Goal: Task Accomplishment & Management: Manage account settings

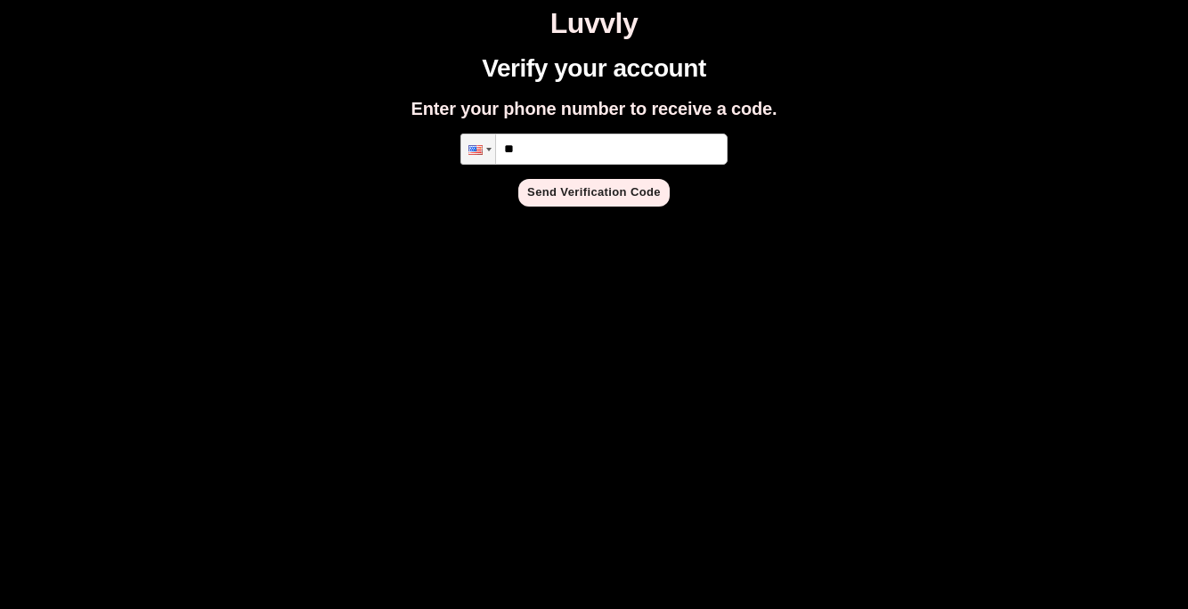
click at [539, 148] on input "**" at bounding box center [593, 149] width 267 height 31
type input "**********"
click at [563, 204] on button "Send Verification Code" at bounding box center [593, 193] width 151 height 28
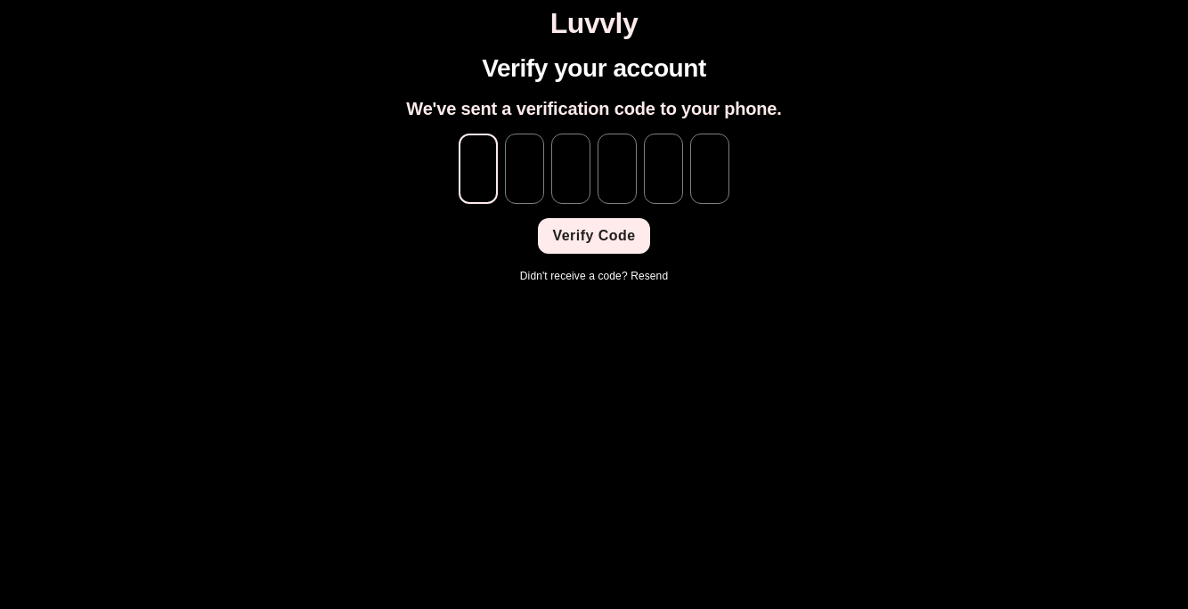
type input "*"
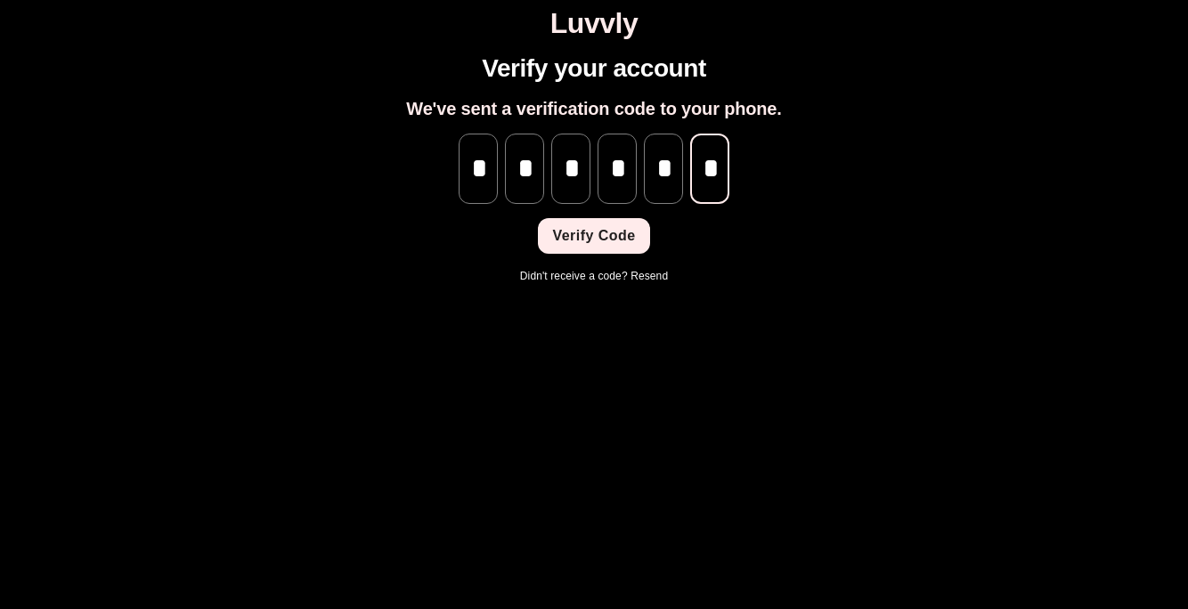
scroll to position [0, 1]
type input "*"
click at [558, 254] on div "Verify your account We've sent a verification code to your phone. * ​ * ​ * ​ *…" at bounding box center [593, 169] width 1173 height 230
click at [566, 242] on button "Verify Code" at bounding box center [593, 236] width 111 height 36
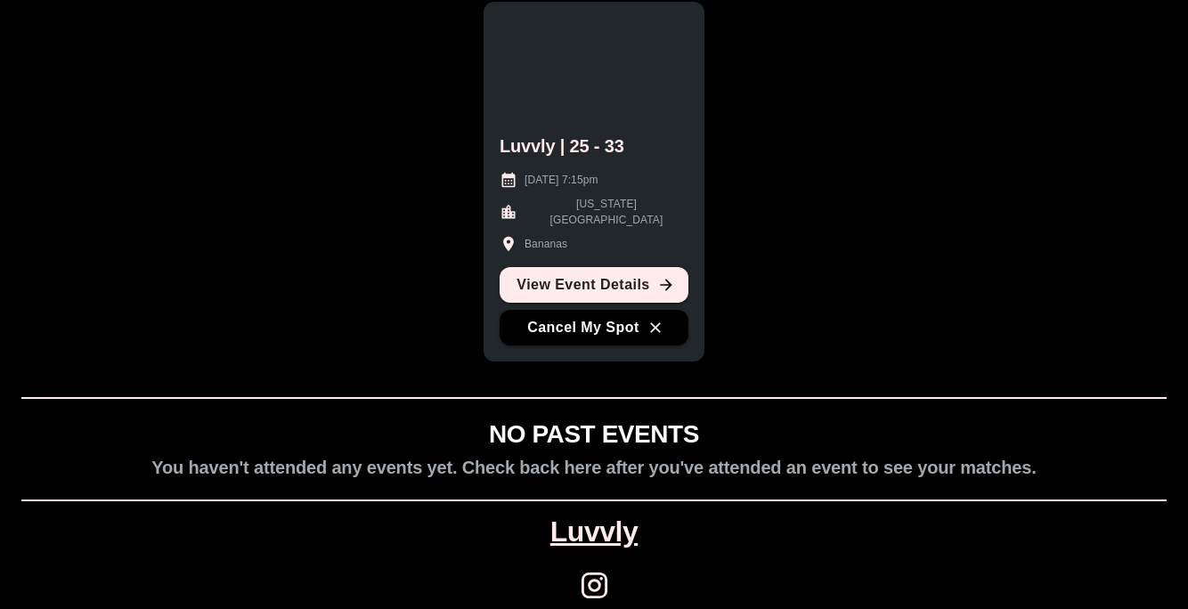
scroll to position [147, 0]
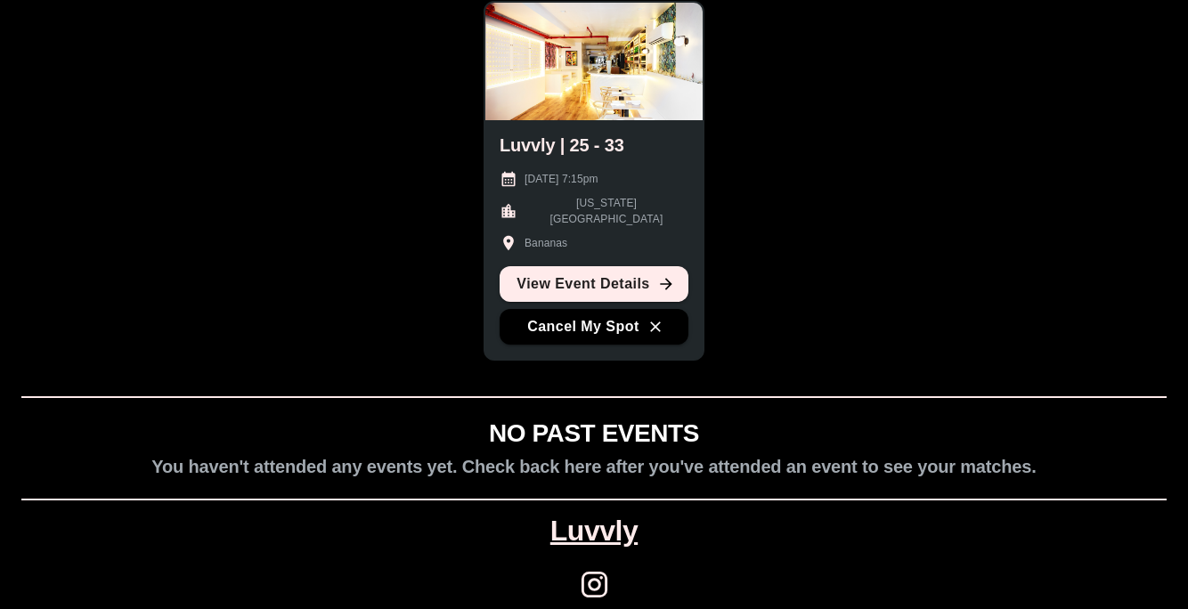
click at [591, 349] on div "Luvvly | 25 - 33 [DATE] 7:15pm [US_STATE][GEOGRAPHIC_DATA] [GEOGRAPHIC_DATA] Vi…" at bounding box center [593, 239] width 217 height 239
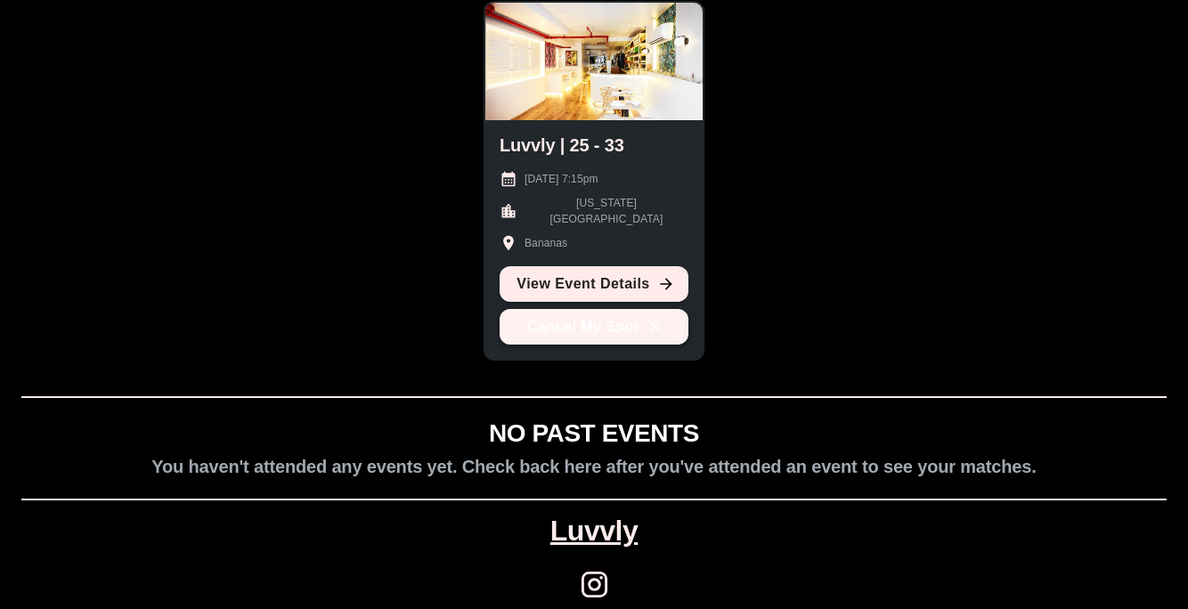
click at [591, 337] on button "Cancel My Spot" at bounding box center [593, 327] width 189 height 36
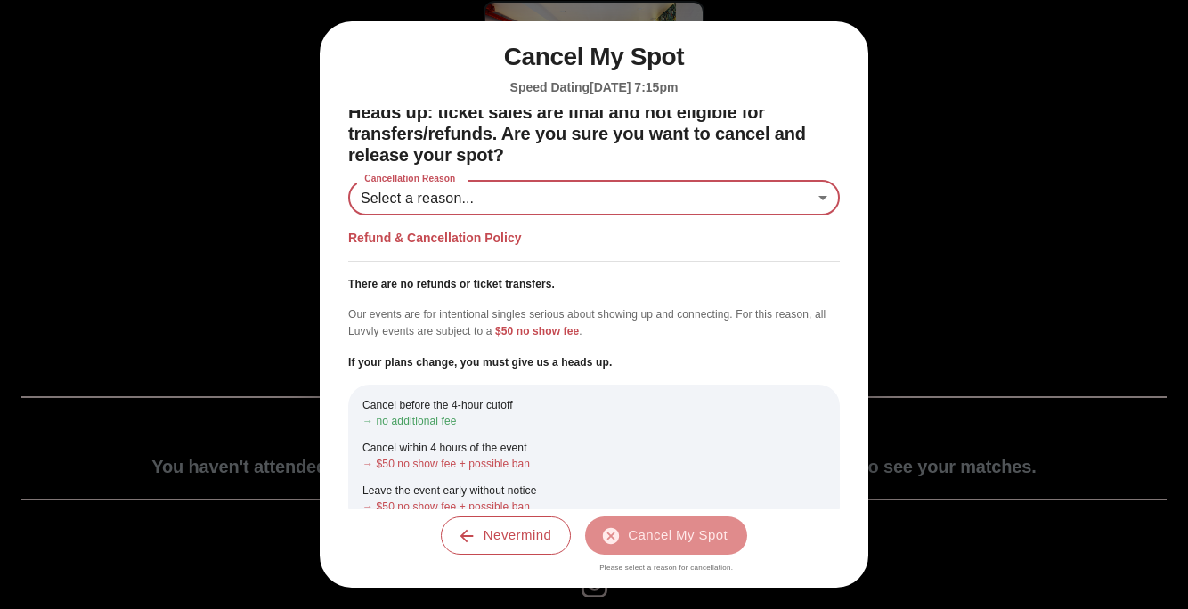
scroll to position [0, 0]
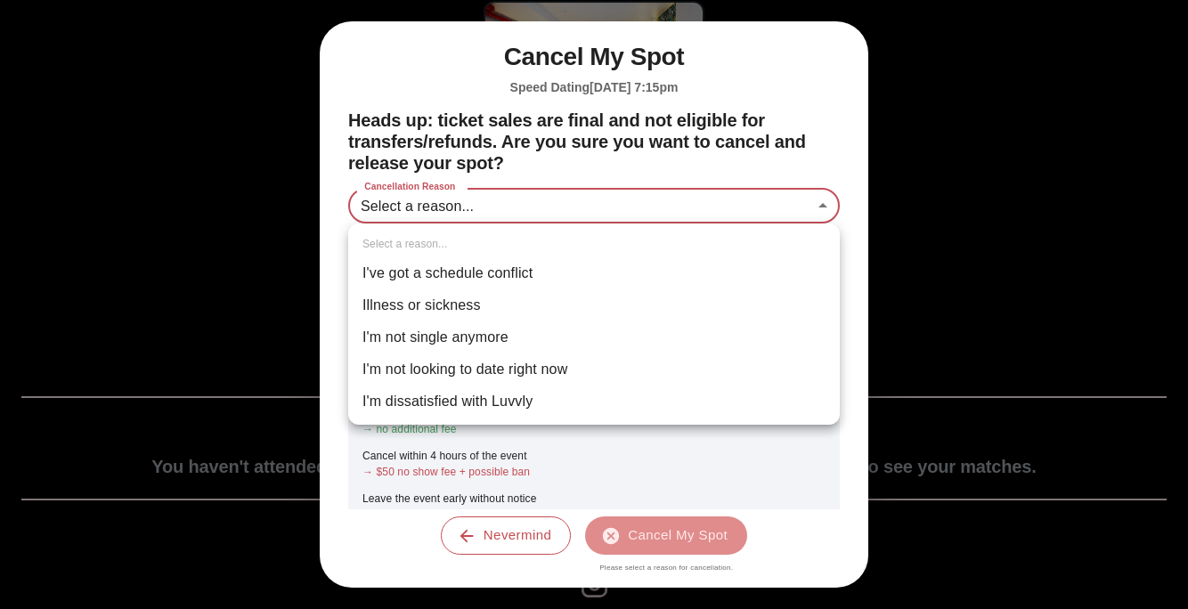
click at [622, 206] on body "Luvvly YOUR UPCOMING EVENTS Manage your attendance and see event details. Luvvl…" at bounding box center [593, 240] width 1173 height 761
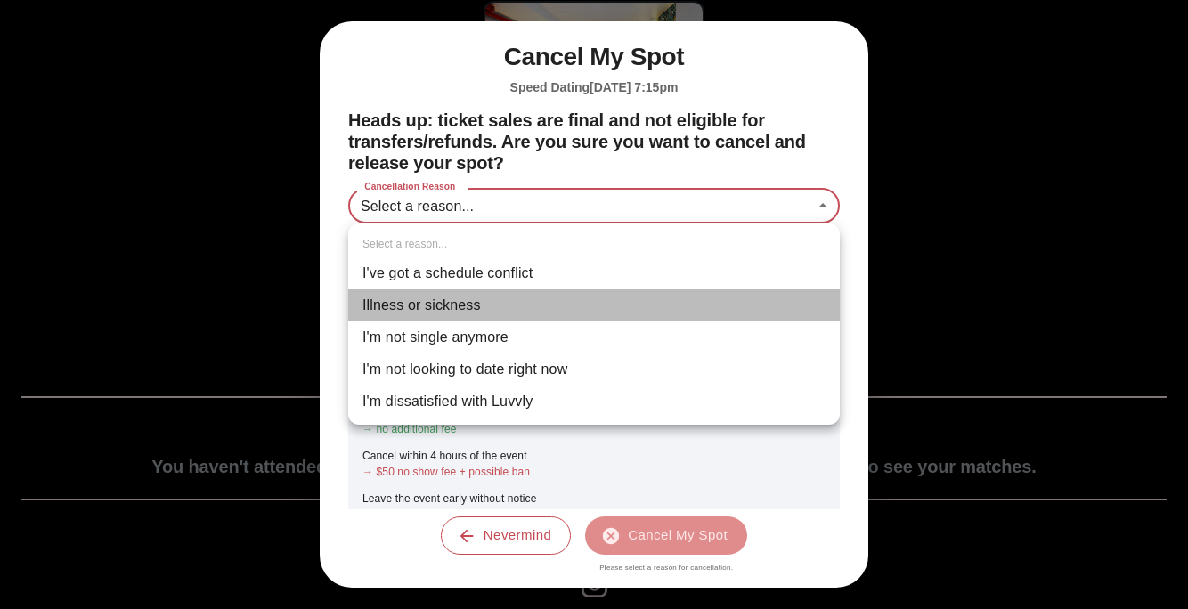
click at [544, 303] on li "Illness or sickness" at bounding box center [593, 305] width 491 height 32
type input "********"
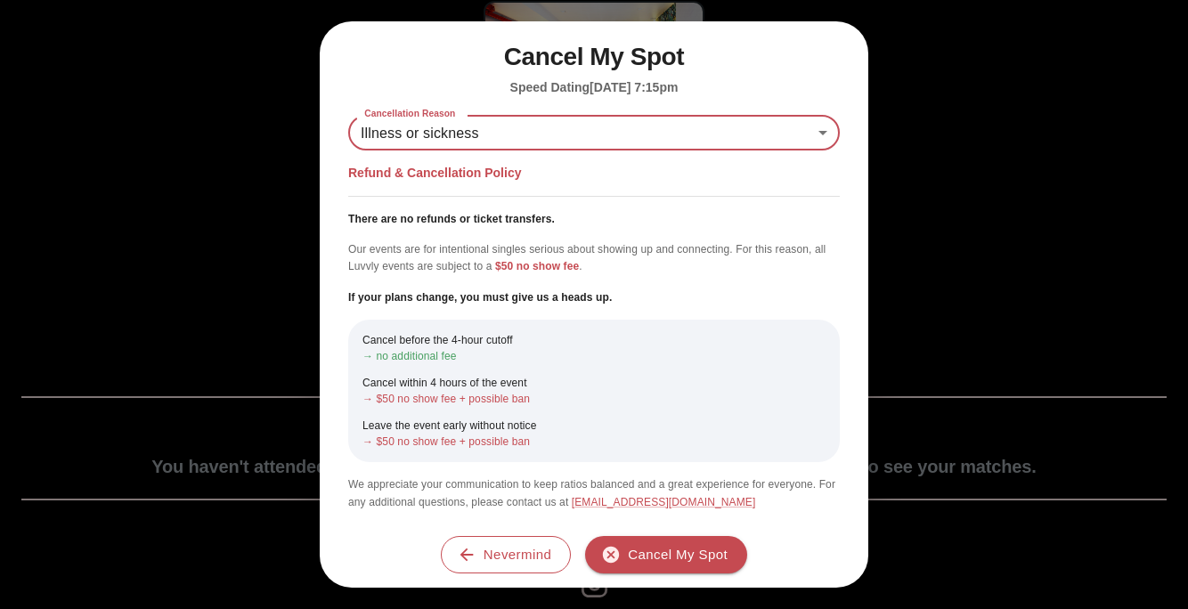
scroll to position [1, 0]
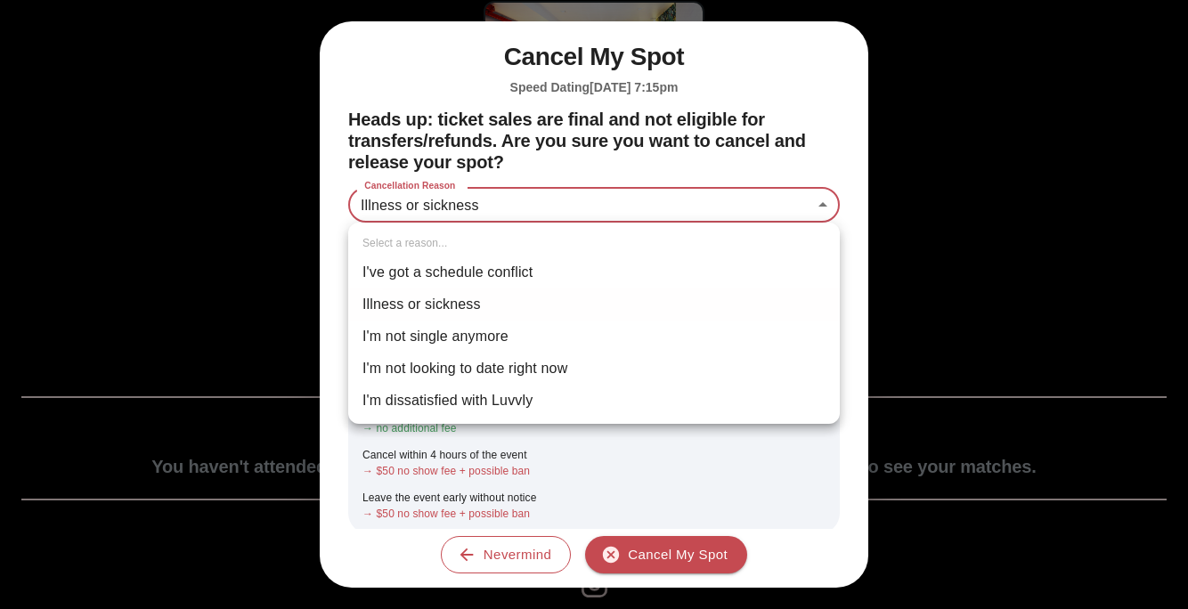
click at [586, 206] on body "Luvvly YOUR UPCOMING EVENTS Manage your attendance and see event details. Luvvl…" at bounding box center [593, 240] width 1173 height 761
click at [593, 200] on div at bounding box center [594, 304] width 1188 height 609
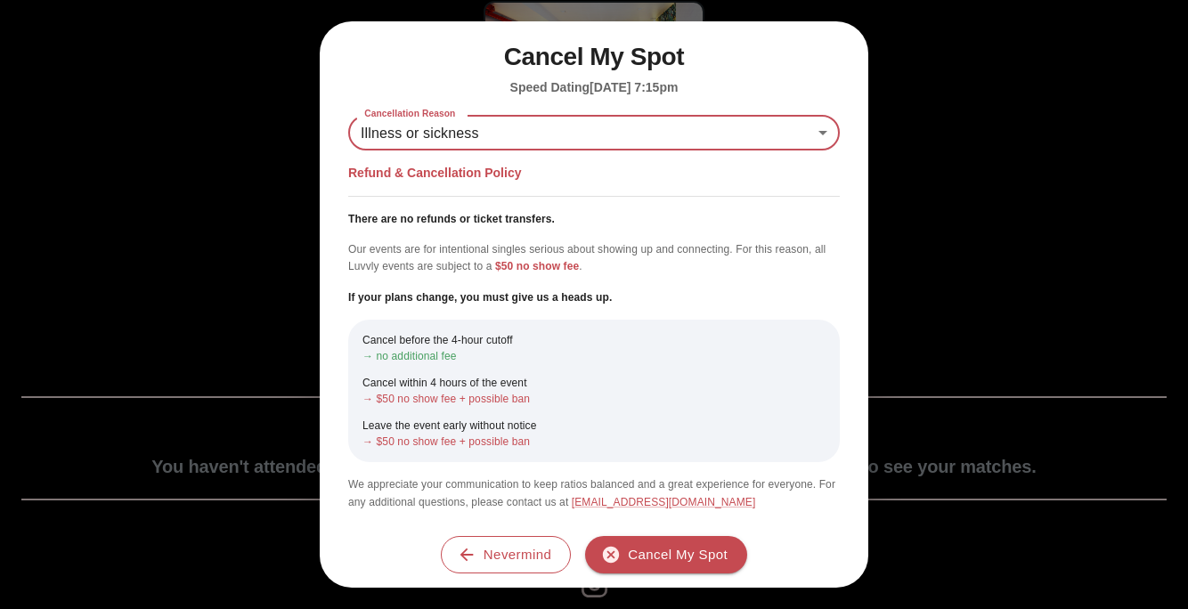
scroll to position [0, 0]
